Goal: Information Seeking & Learning: Understand process/instructions

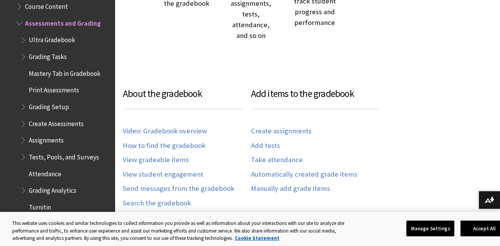
scroll to position [384, 0]
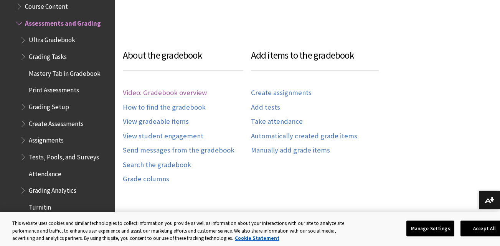
click at [179, 92] on link "Video: Gradebook overview" at bounding box center [165, 93] width 84 height 9
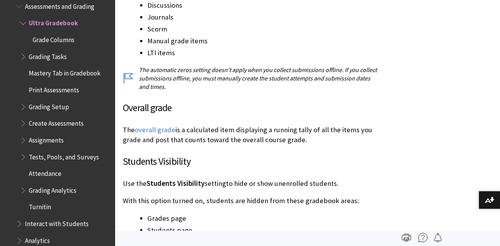
scroll to position [2685, 0]
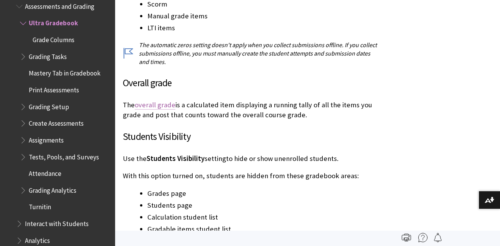
click at [154, 101] on link "overall grade" at bounding box center [155, 105] width 41 height 9
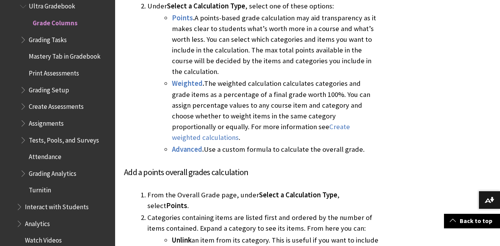
scroll to position [774, 0]
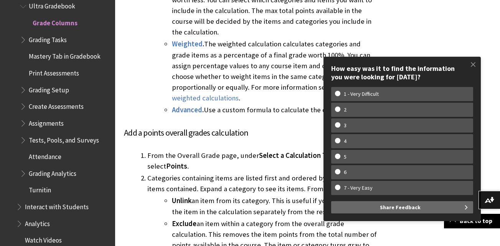
click at [472, 63] on span at bounding box center [473, 64] width 16 height 16
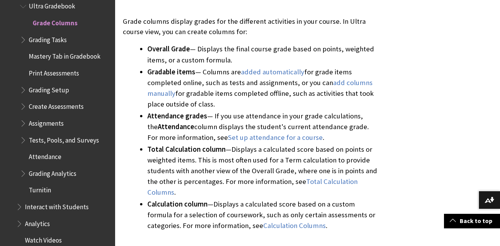
scroll to position [275, 0]
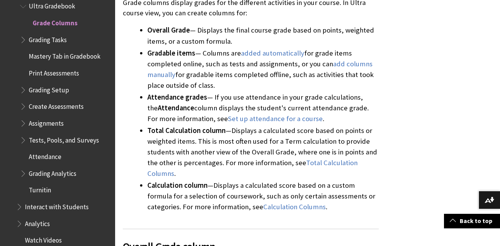
drag, startPoint x: 471, startPoint y: 93, endPoint x: 462, endPoint y: 76, distance: 19.0
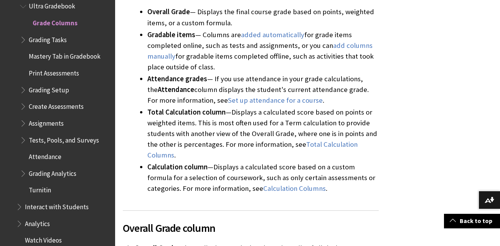
scroll to position [505, 0]
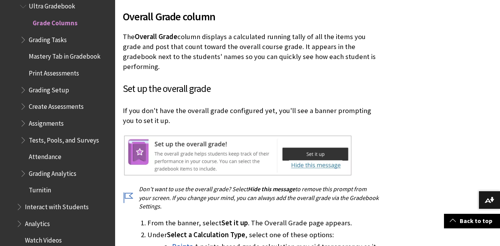
click at [130, 62] on p "The Overall Grade column displays a calculated running tally of all the items y…" at bounding box center [251, 52] width 256 height 40
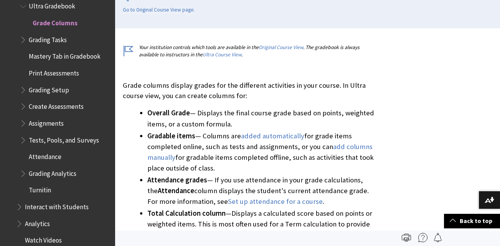
scroll to position [160, 0]
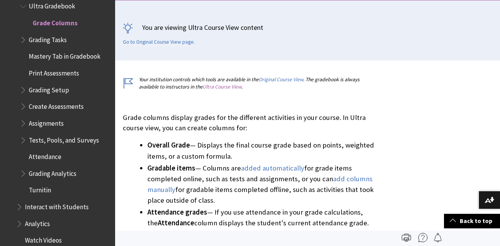
click at [226, 87] on link "Ultra Course View" at bounding box center [222, 87] width 39 height 7
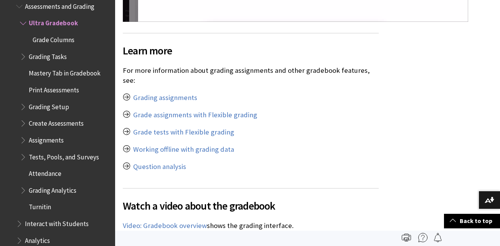
scroll to position [4795, 0]
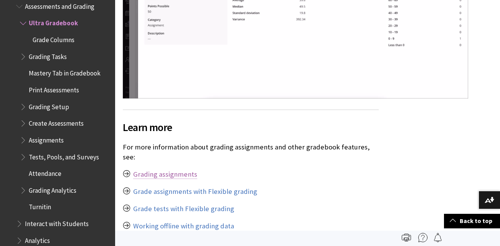
click at [185, 170] on link "Grading assignments" at bounding box center [165, 174] width 64 height 9
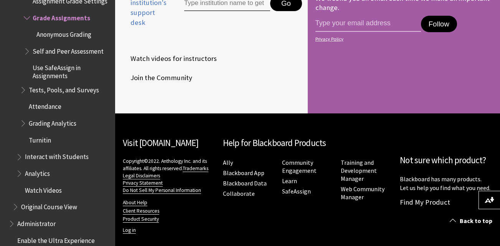
scroll to position [404, 0]
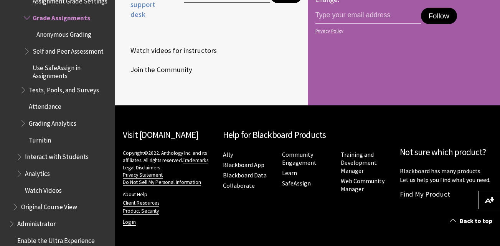
click at [70, 123] on span "Grading Analytics" at bounding box center [53, 122] width 48 height 10
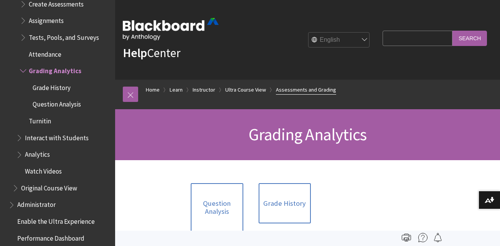
click at [308, 88] on link "Assessments and Grading" at bounding box center [306, 90] width 60 height 10
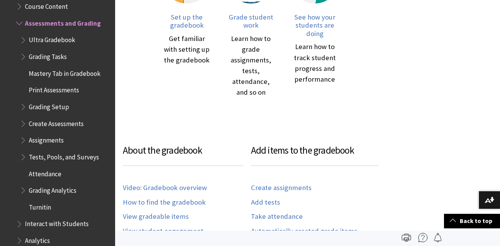
scroll to position [230, 0]
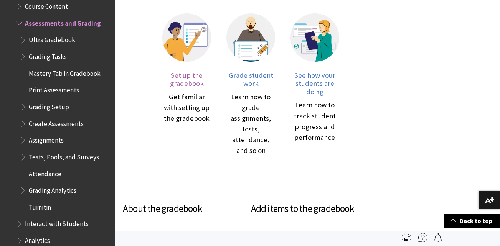
click at [191, 87] on span "Set up the gradebook" at bounding box center [187, 79] width 34 height 17
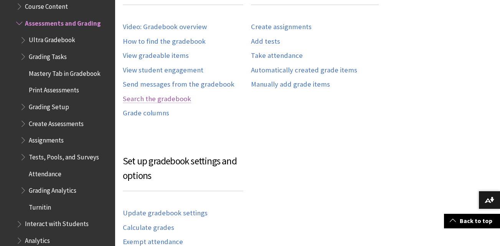
scroll to position [532, 0]
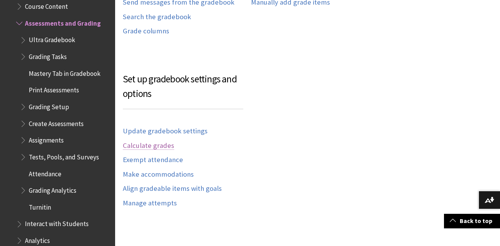
click at [164, 147] on link "Calculate grades" at bounding box center [148, 146] width 51 height 9
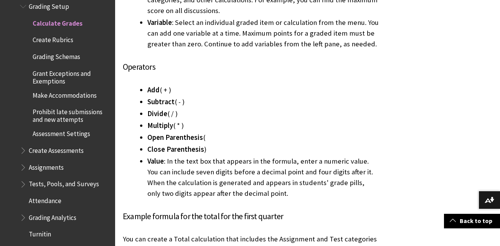
scroll to position [3913, 0]
